Goal: Information Seeking & Learning: Learn about a topic

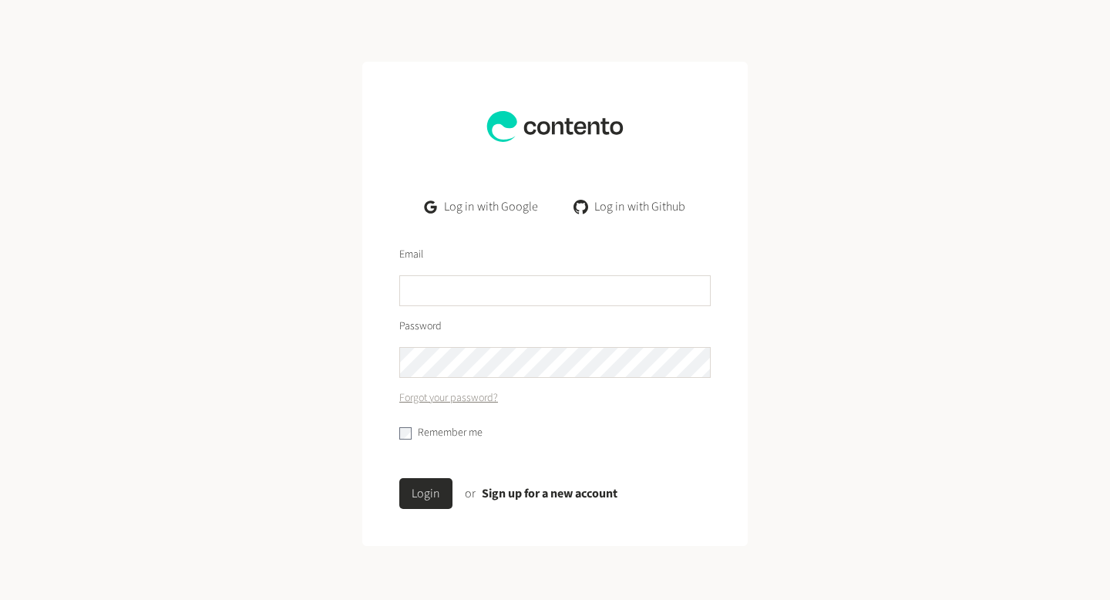
click at [509, 206] on link "Log in with Google" at bounding box center [481, 206] width 138 height 31
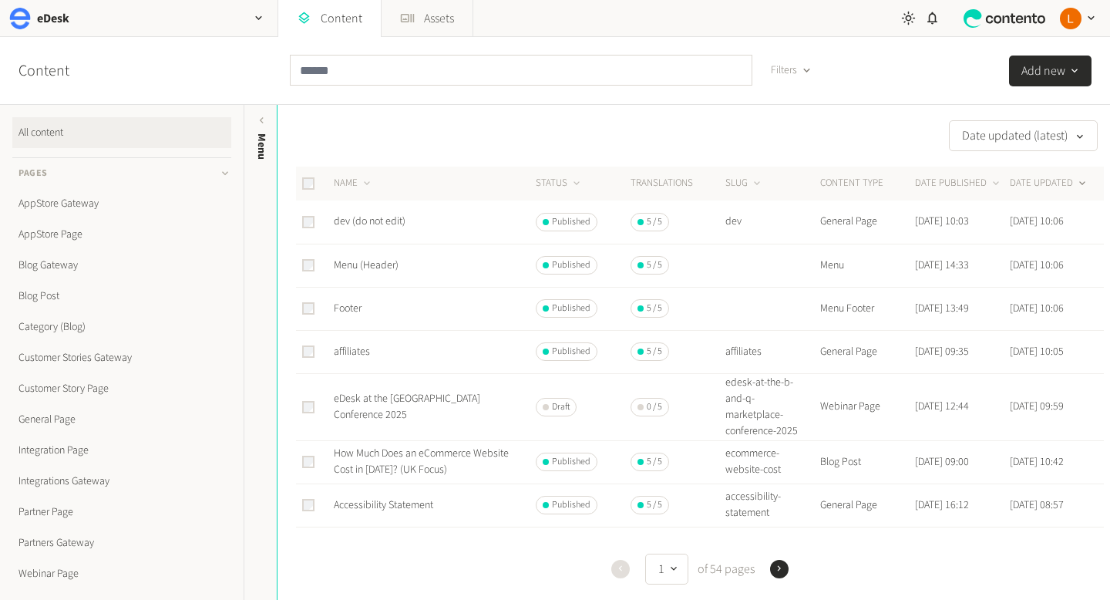
click at [339, 100] on div "Filters" at bounding box center [557, 70] width 534 height 67
click at [339, 78] on input "text" at bounding box center [521, 70] width 463 height 31
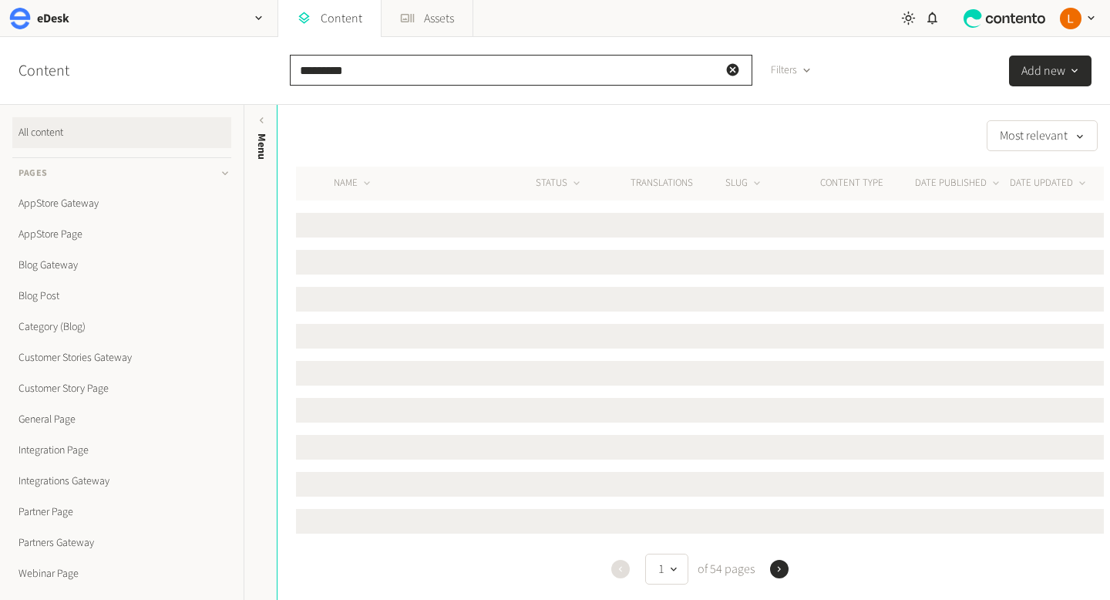
type input "********"
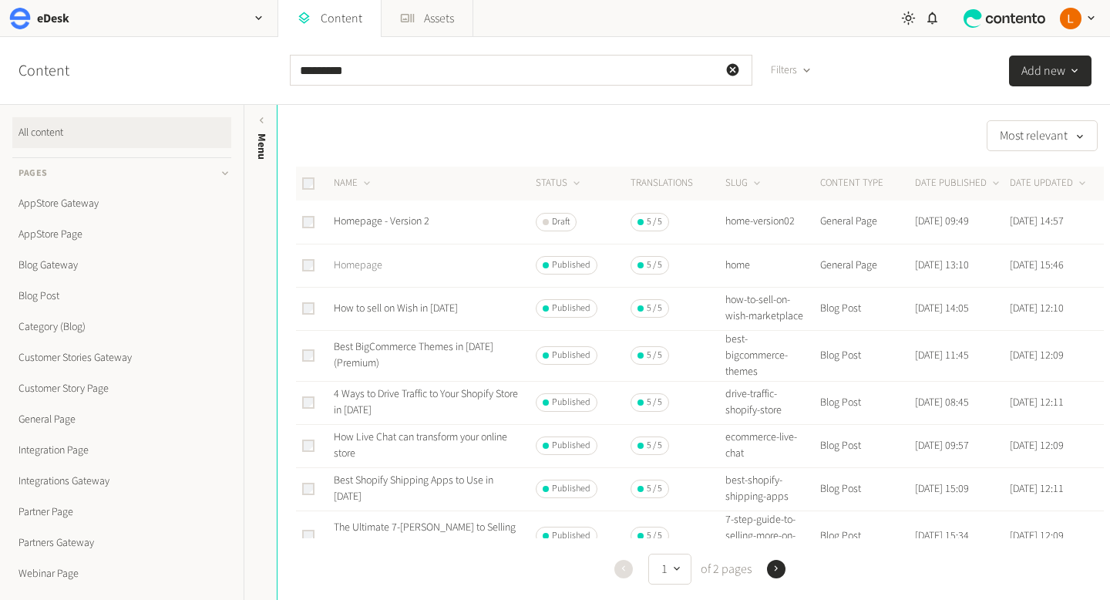
click at [359, 265] on link "Homepage" at bounding box center [358, 264] width 49 height 15
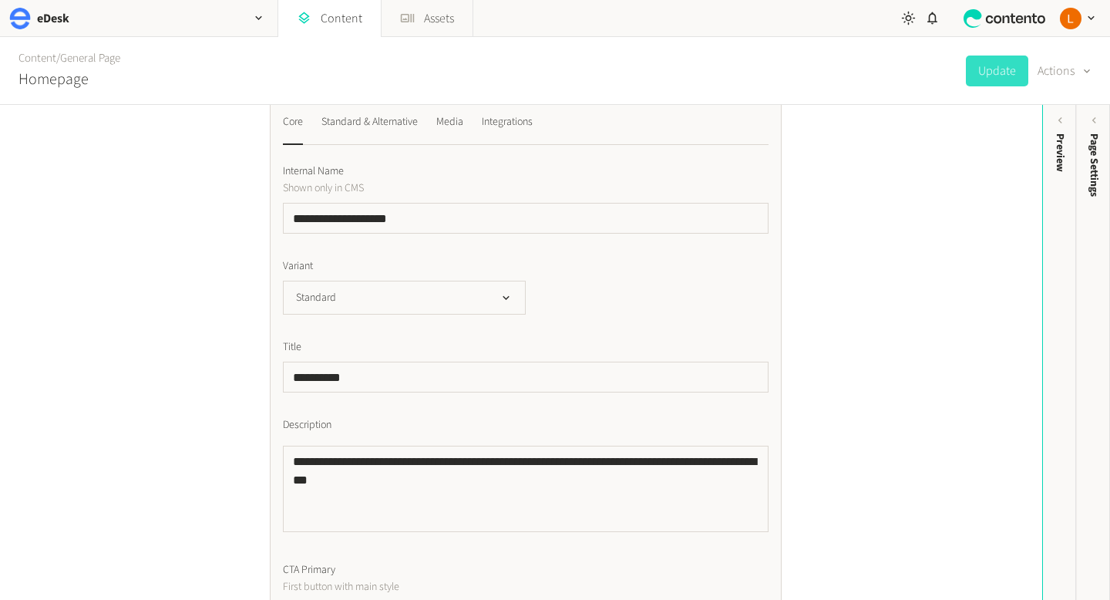
scroll to position [212, 0]
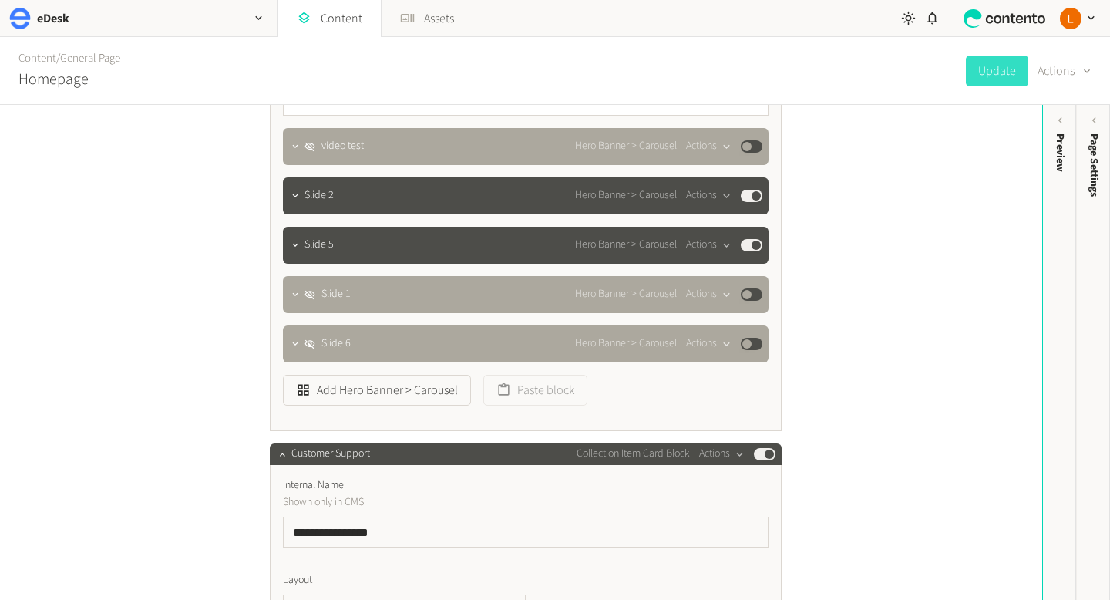
scroll to position [1957, 0]
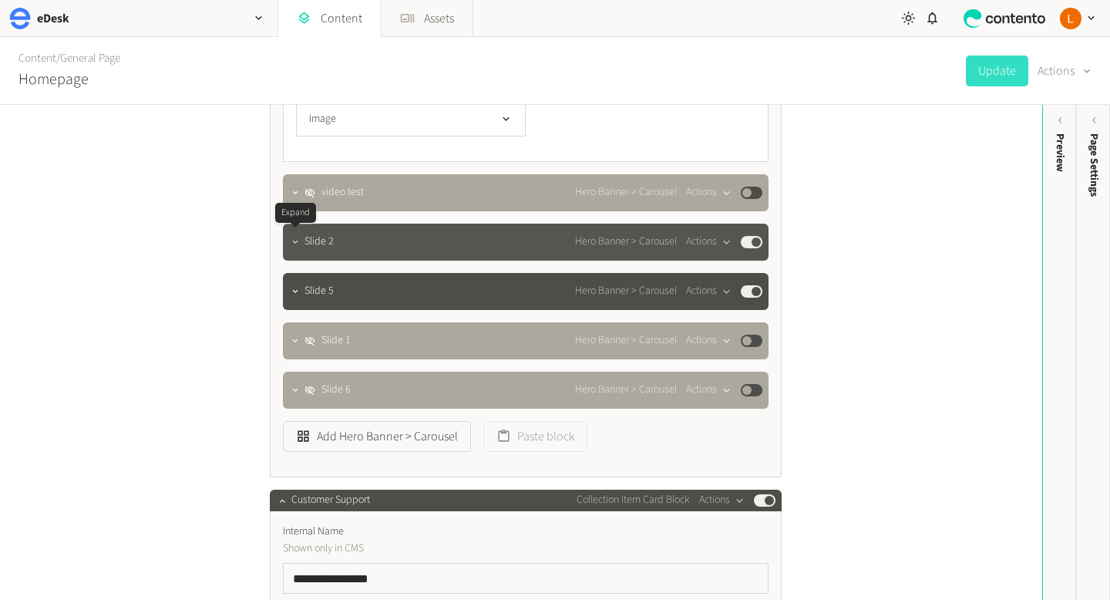
click at [298, 237] on icon "button" at bounding box center [295, 242] width 11 height 11
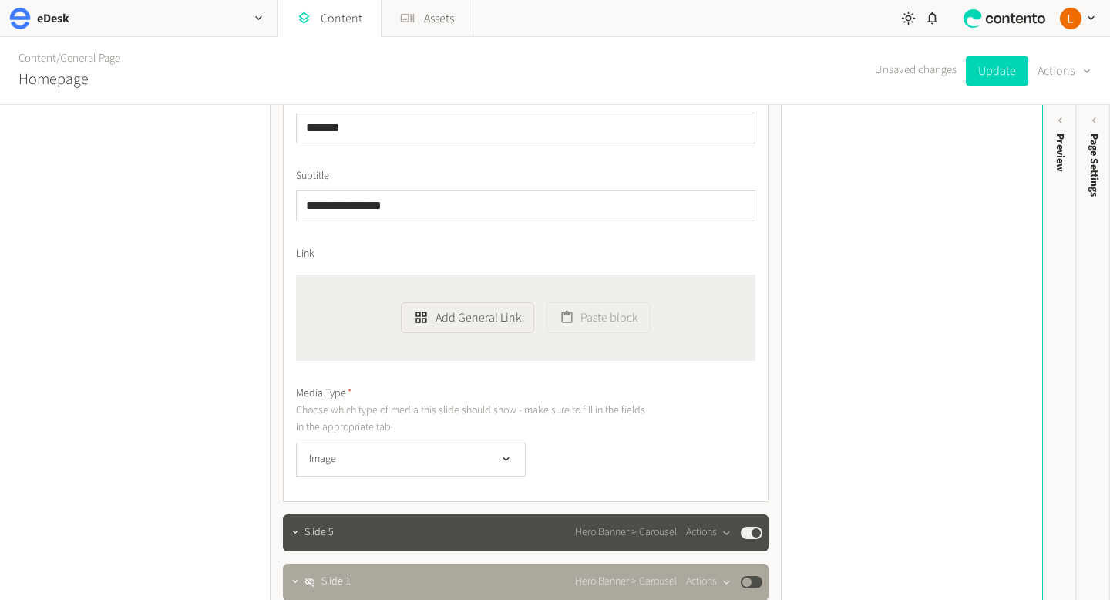
scroll to position [2010, 0]
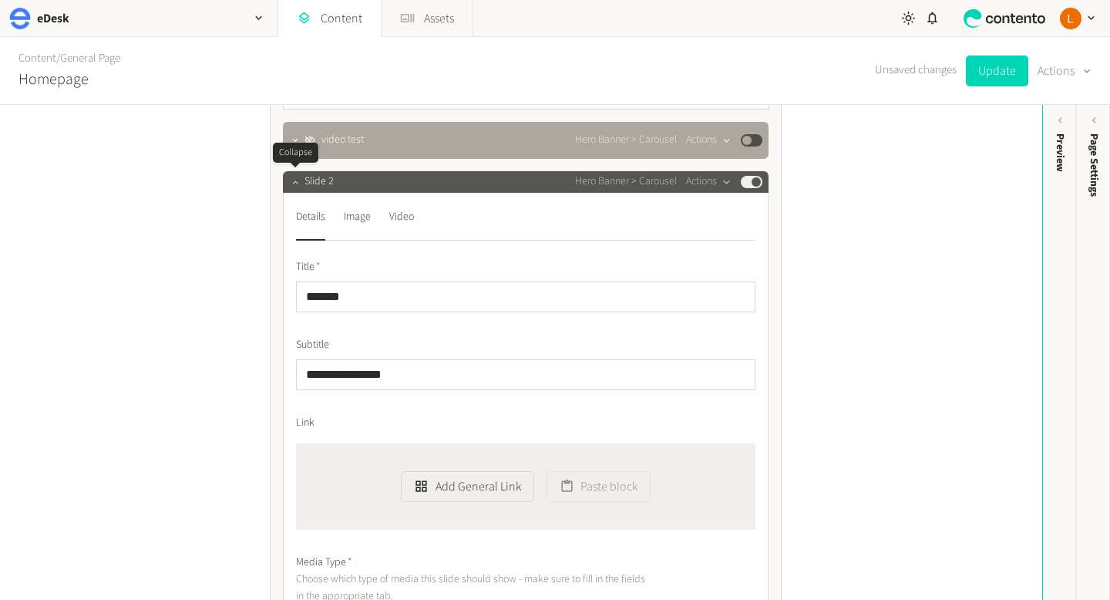
click at [300, 180] on icon "button" at bounding box center [295, 182] width 11 height 11
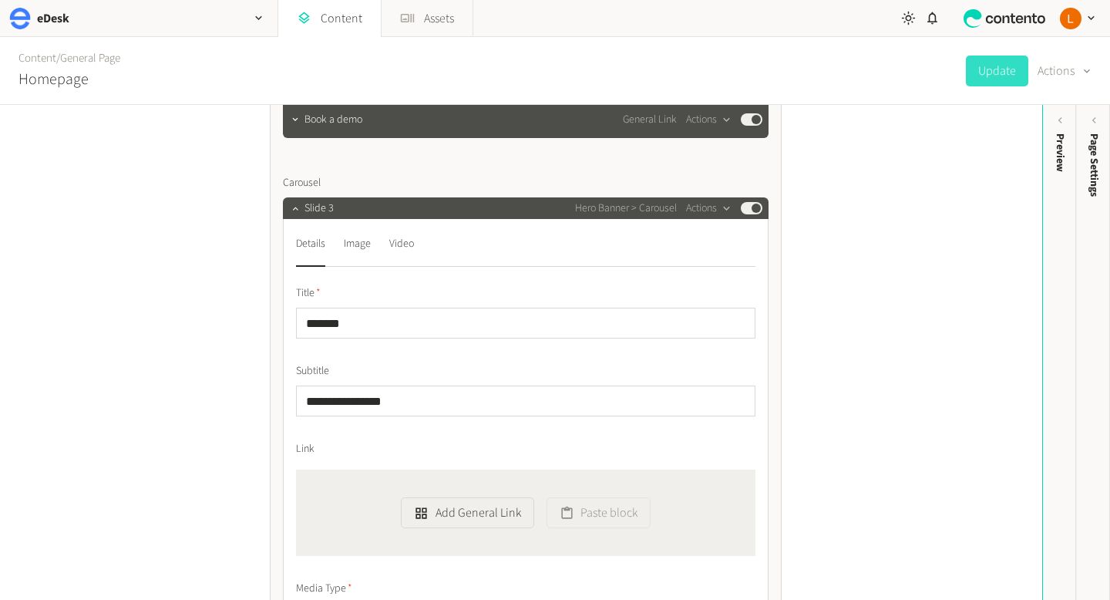
scroll to position [749, 0]
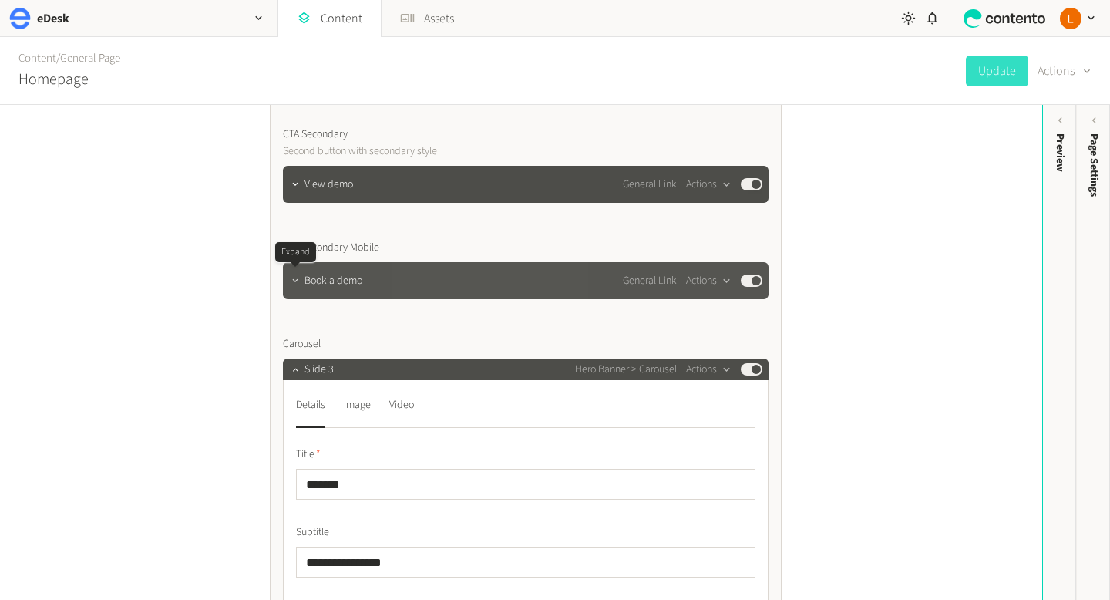
click at [299, 281] on icon "button" at bounding box center [295, 280] width 11 height 11
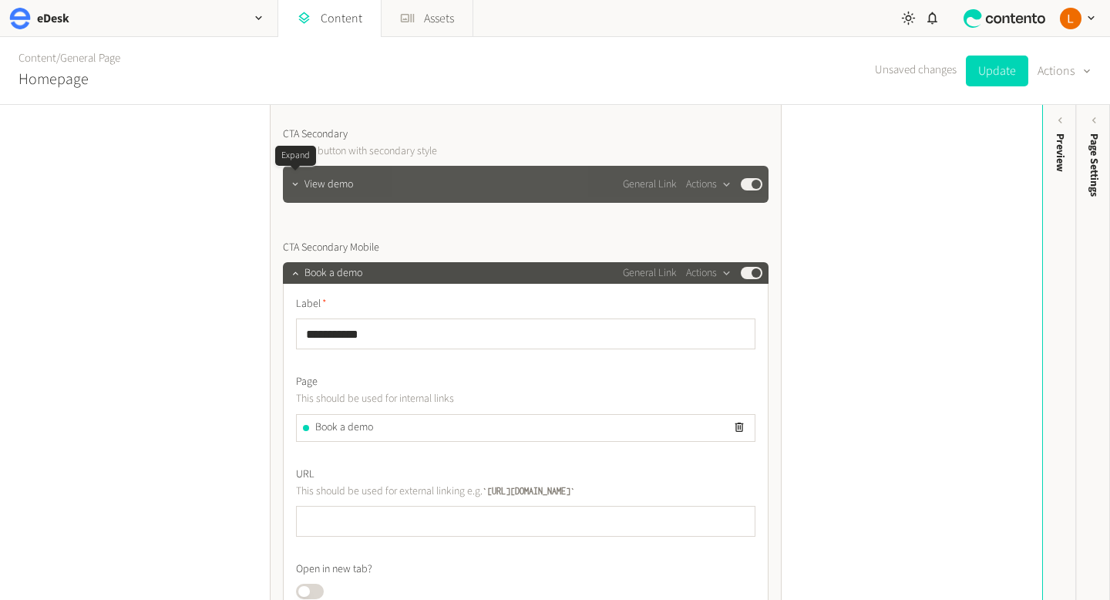
click at [301, 181] on button "button" at bounding box center [295, 182] width 19 height 19
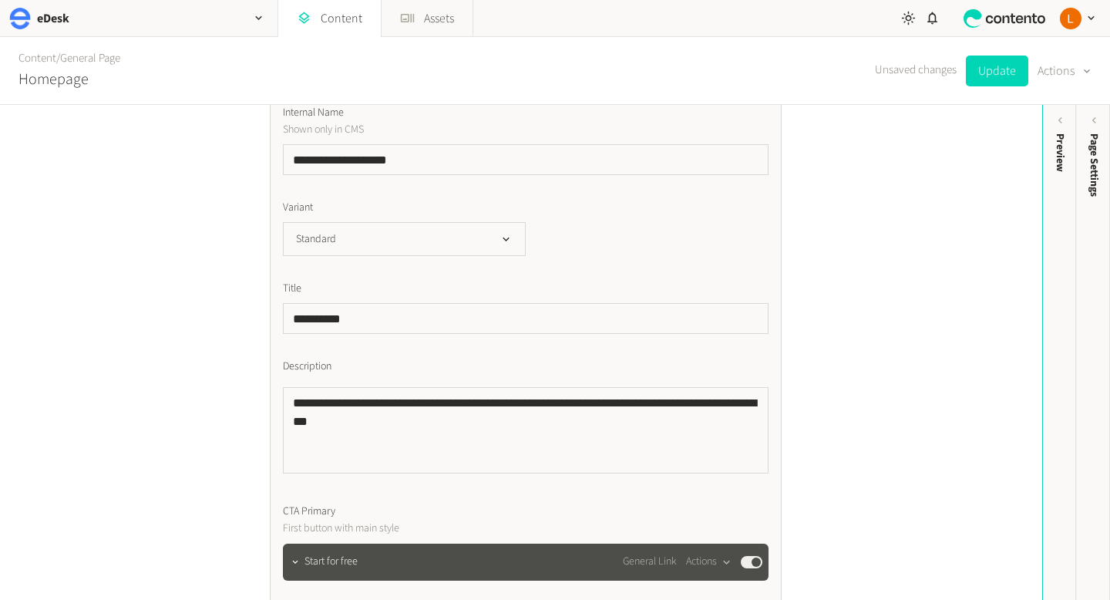
scroll to position [209, 0]
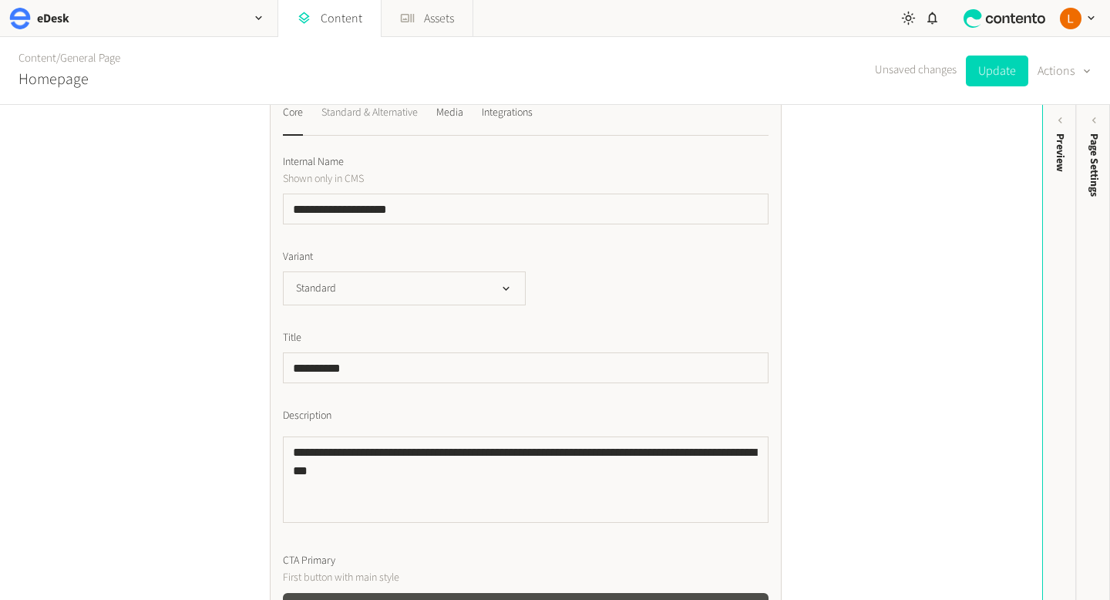
click at [386, 119] on div "Standard & Alternative" at bounding box center [369, 112] width 96 height 25
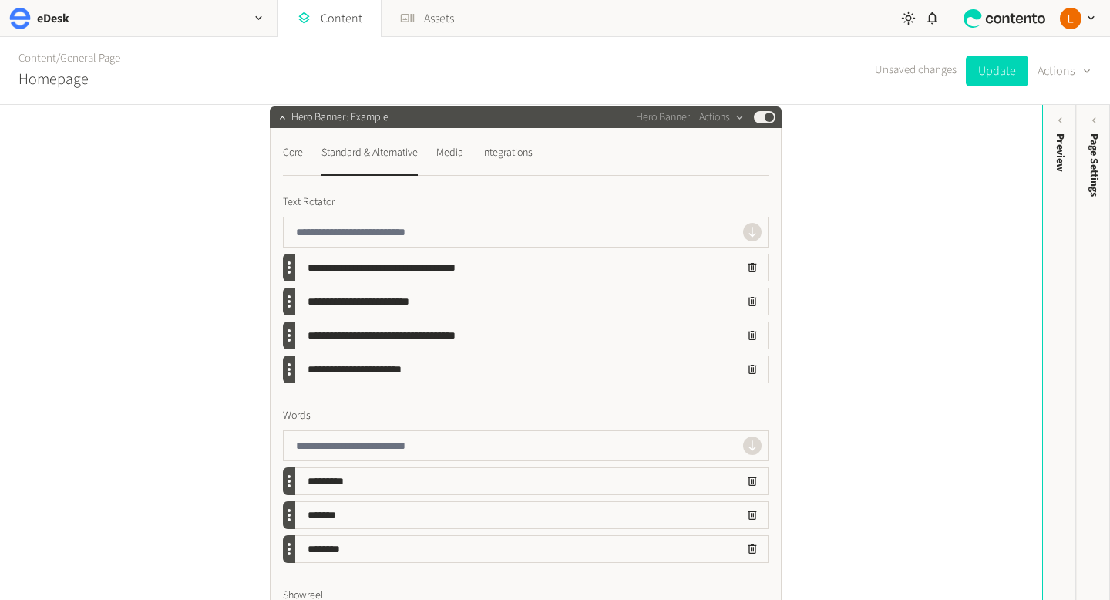
scroll to position [167, 0]
